Goal: Task Accomplishment & Management: Complete application form

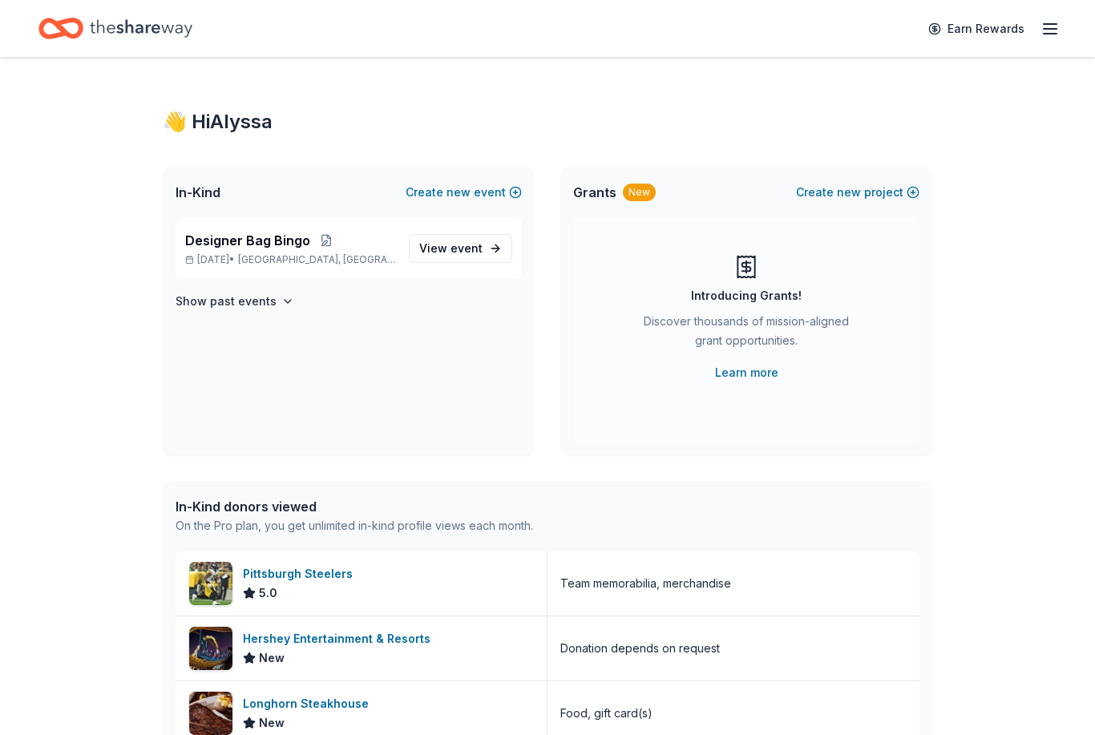
click at [280, 265] on span "[GEOGRAPHIC_DATA], [GEOGRAPHIC_DATA]" at bounding box center [317, 259] width 158 height 13
click at [484, 242] on link "View event" at bounding box center [460, 248] width 103 height 29
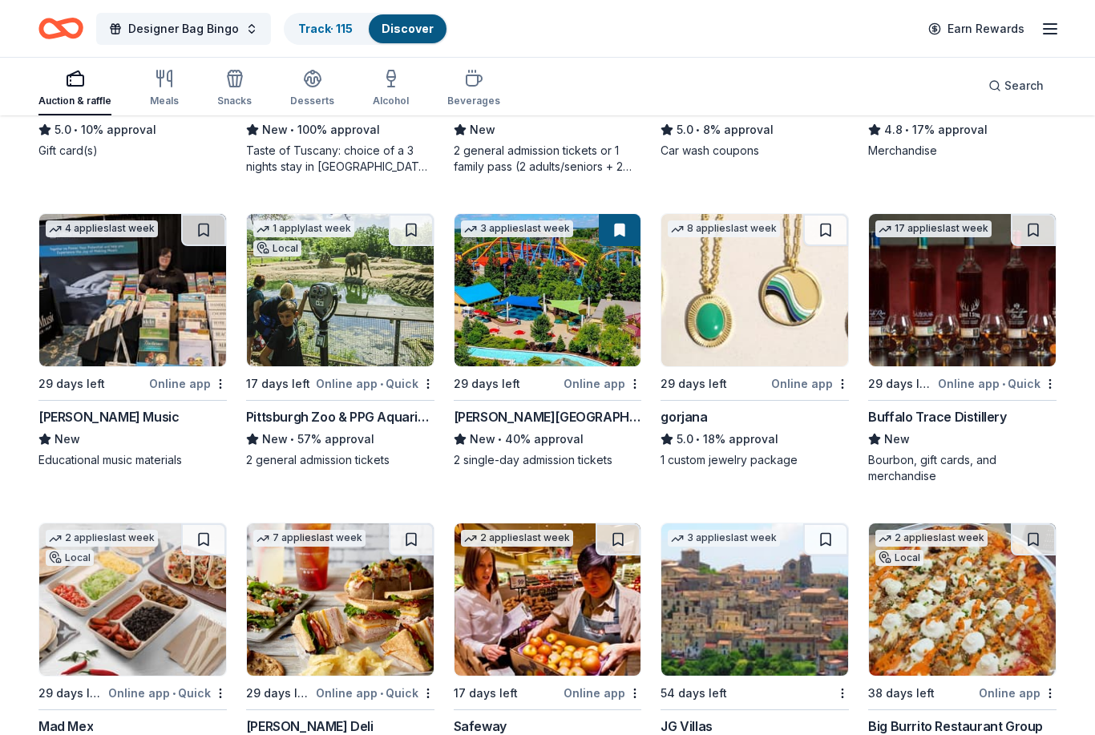
scroll to position [2215, 0]
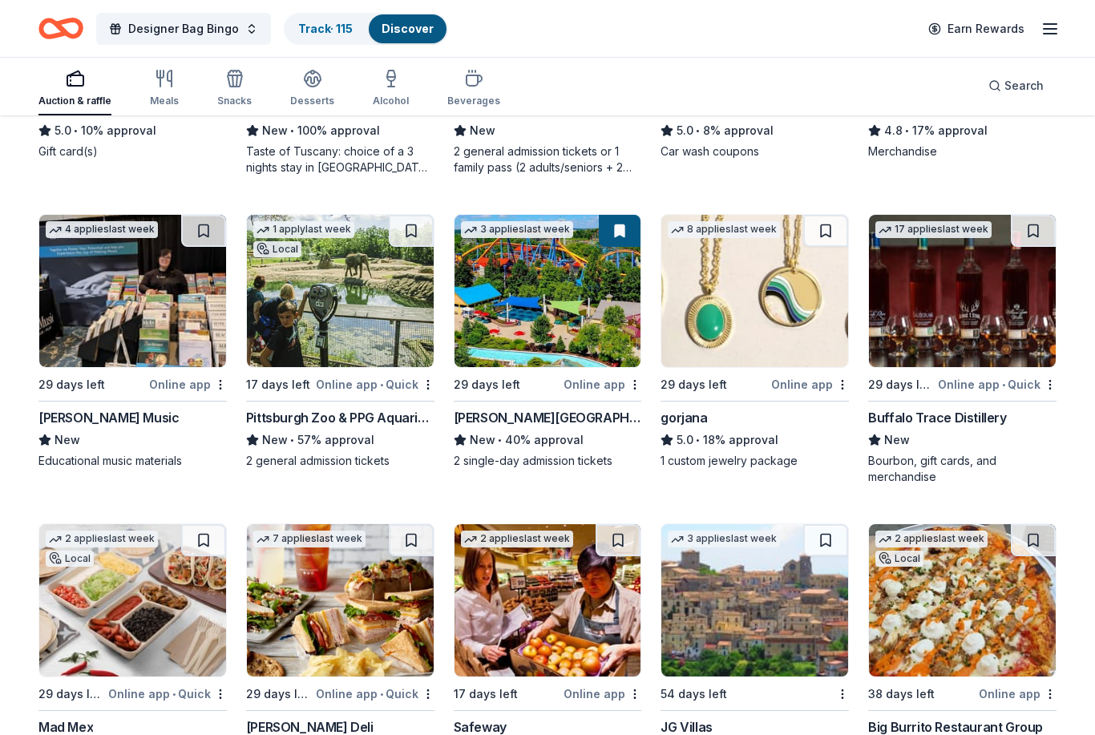
click at [551, 422] on div "[PERSON_NAME][GEOGRAPHIC_DATA]" at bounding box center [548, 417] width 188 height 19
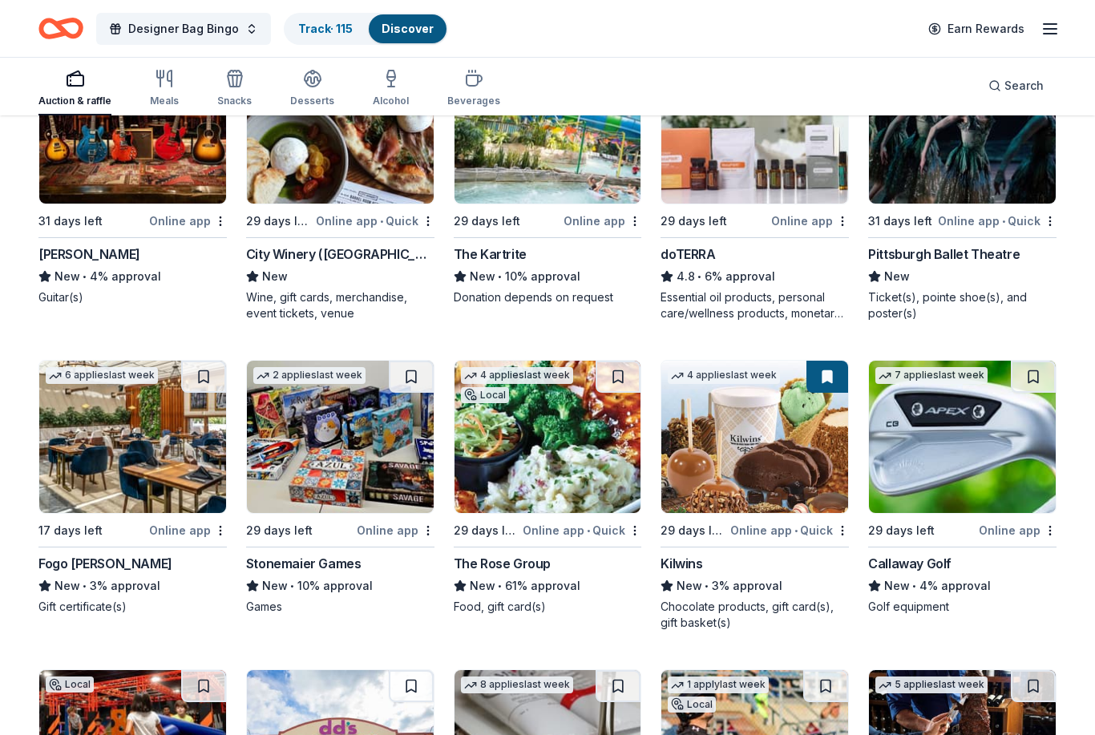
scroll to position [4220, 0]
click at [899, 558] on div "Callaway Golf" at bounding box center [909, 563] width 83 height 19
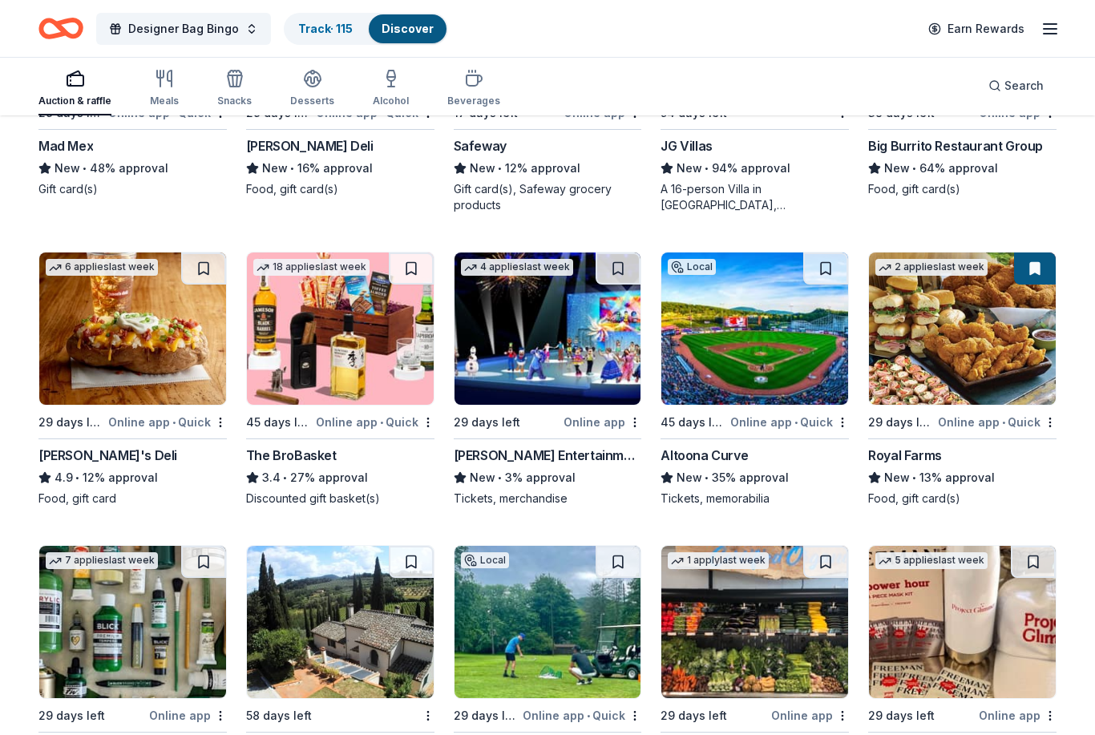
scroll to position [2796, 0]
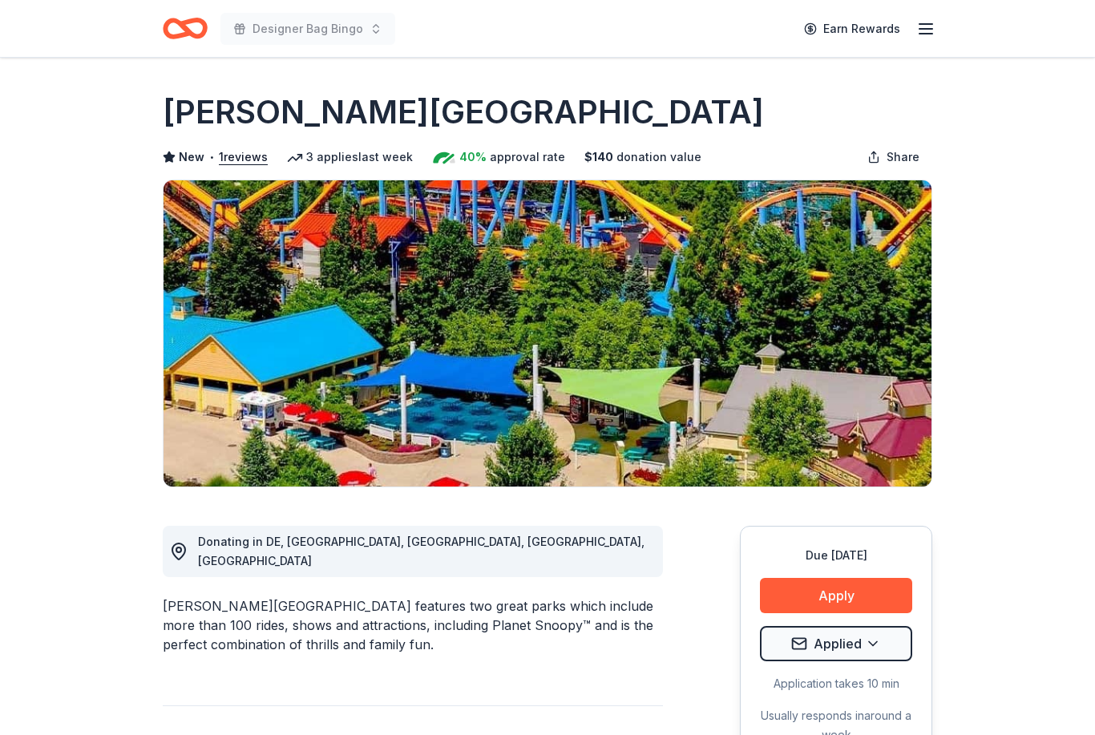
click at [877, 586] on button "Apply" at bounding box center [836, 595] width 152 height 35
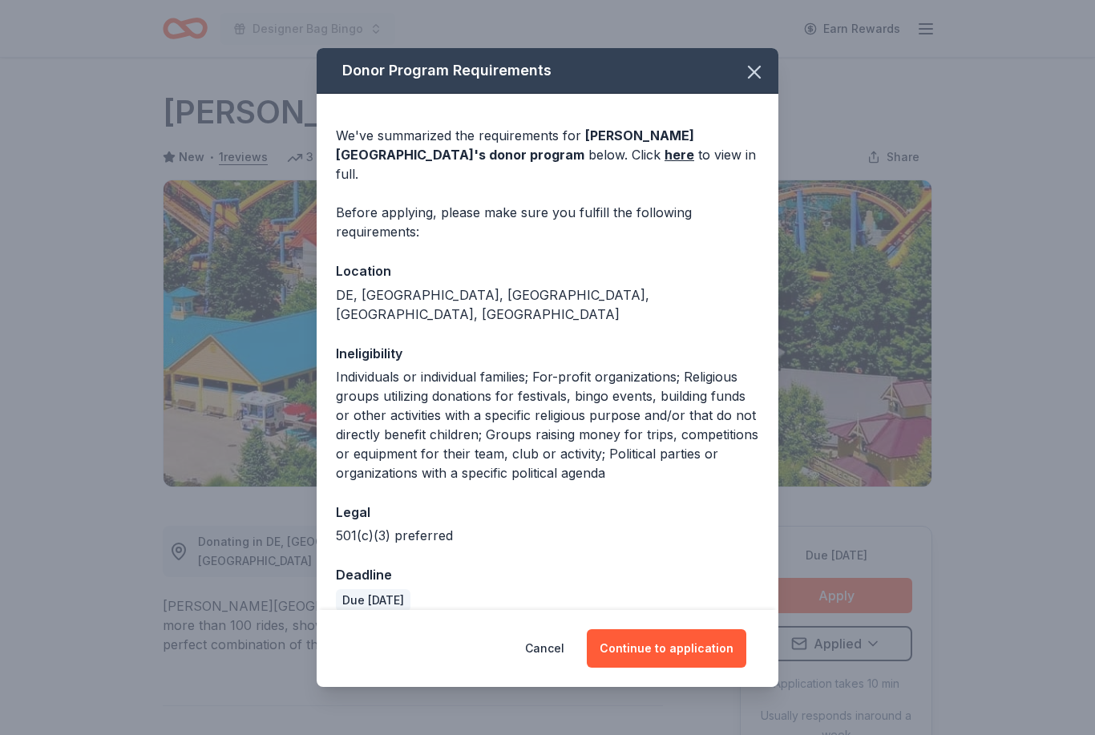
click at [701, 640] on button "Continue to application" at bounding box center [667, 648] width 160 height 38
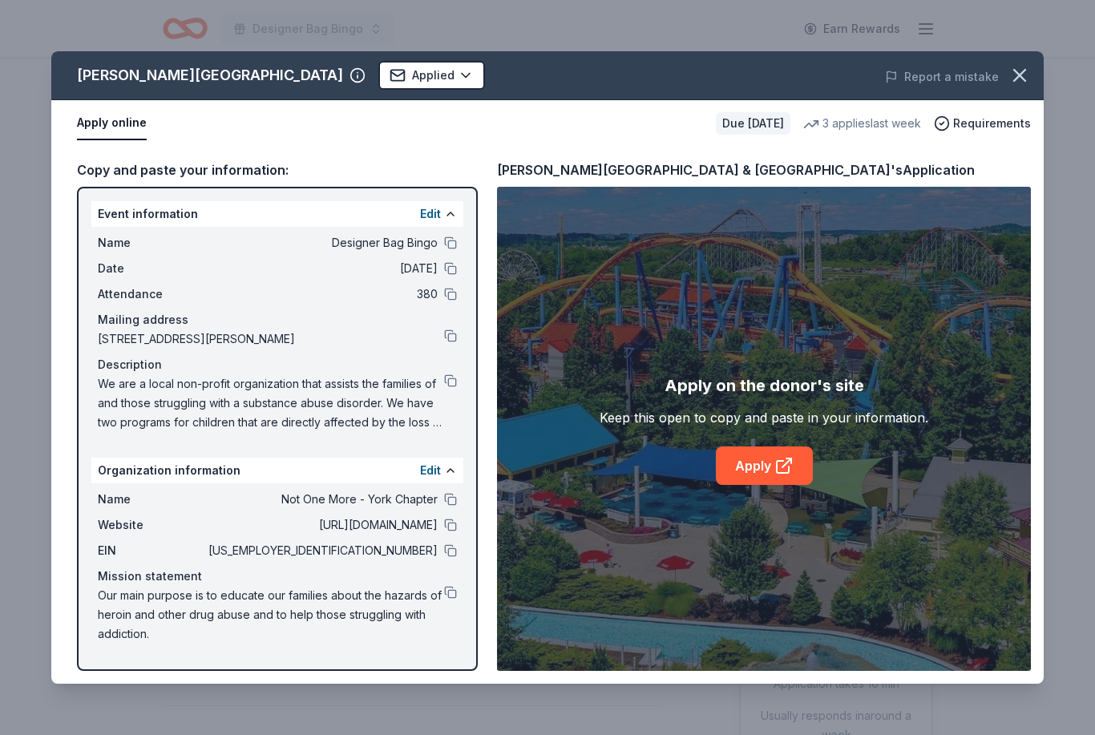
click at [740, 468] on link "Apply" at bounding box center [764, 466] width 97 height 38
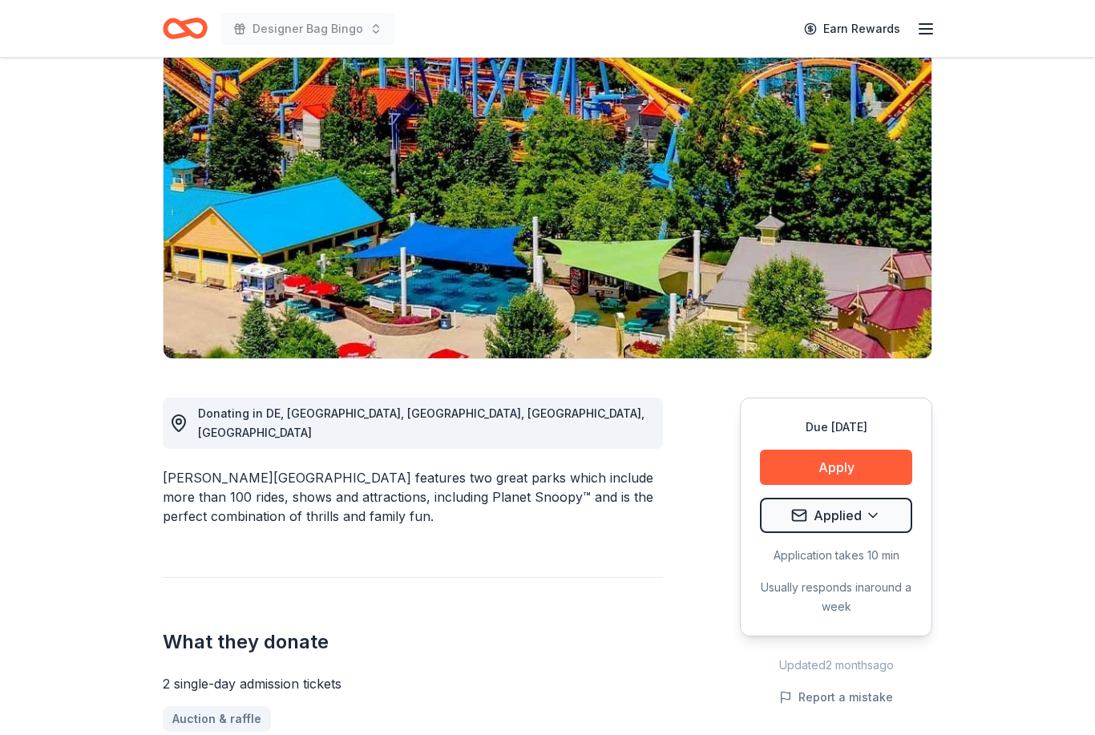
scroll to position [129, 0]
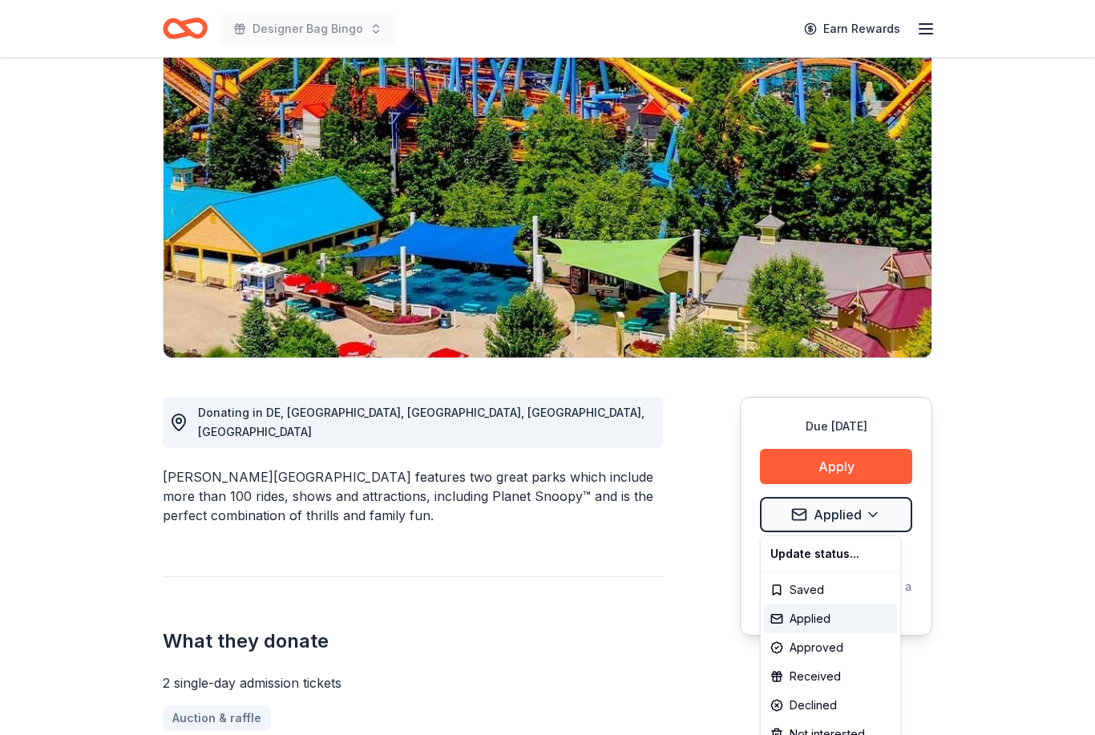
click at [873, 517] on html "Designer Bag Bingo Earn Rewards Due in 29 days Share Dorney Park & Wildwater Ki…" at bounding box center [547, 238] width 1095 height 735
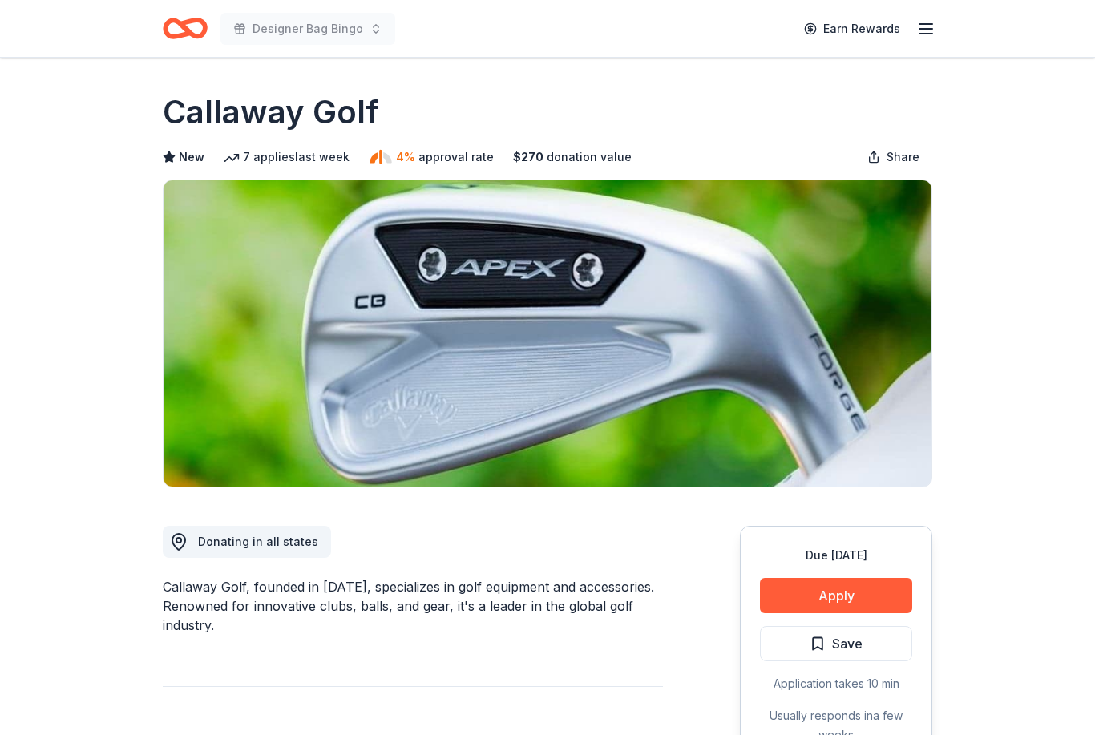
click at [872, 592] on button "Apply" at bounding box center [836, 595] width 152 height 35
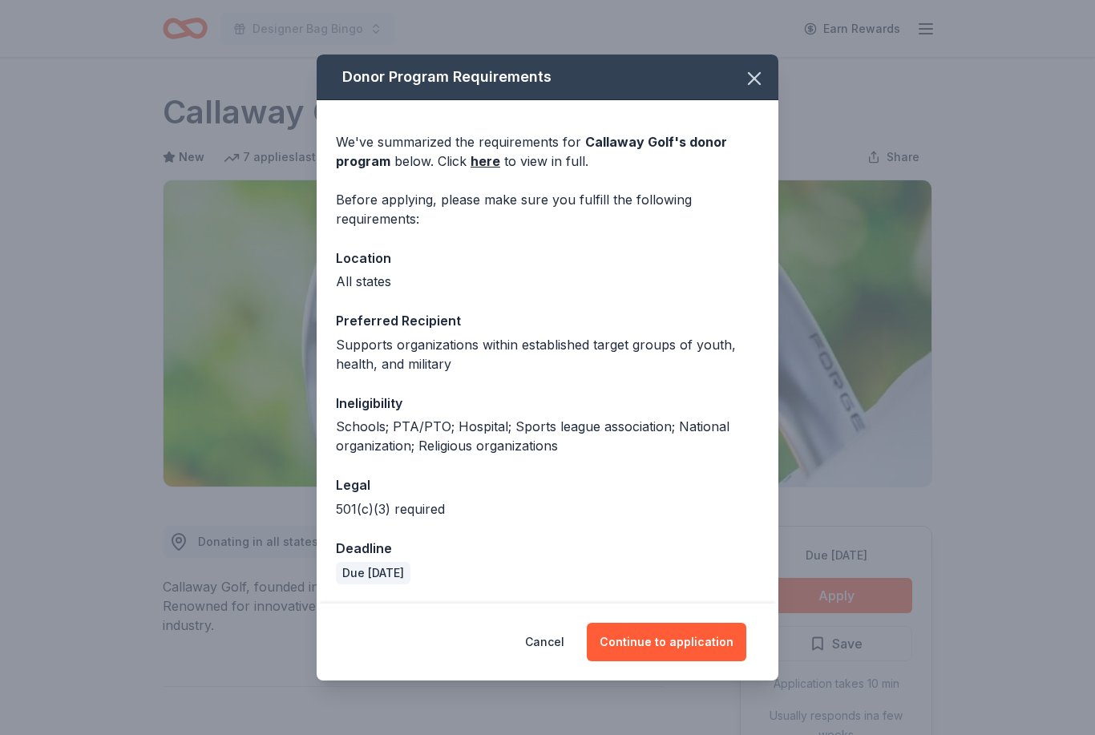
click at [678, 644] on button "Continue to application" at bounding box center [667, 642] width 160 height 38
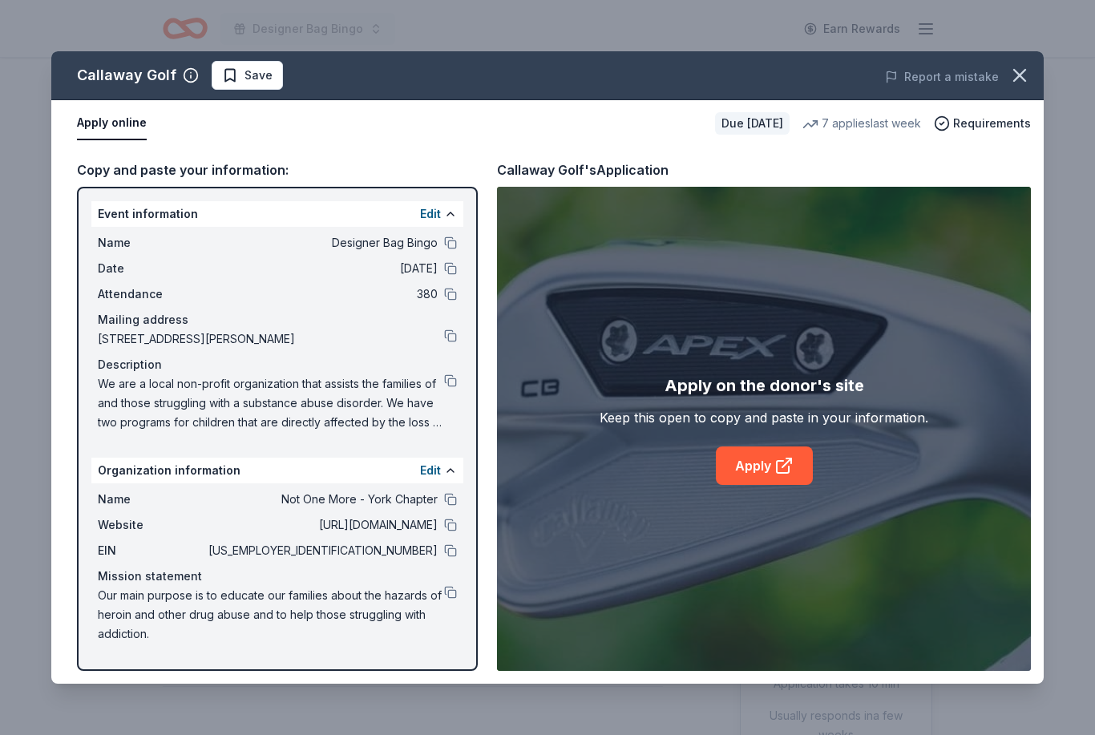
click at [747, 470] on link "Apply" at bounding box center [764, 466] width 97 height 38
